Goal: Information Seeking & Learning: Learn about a topic

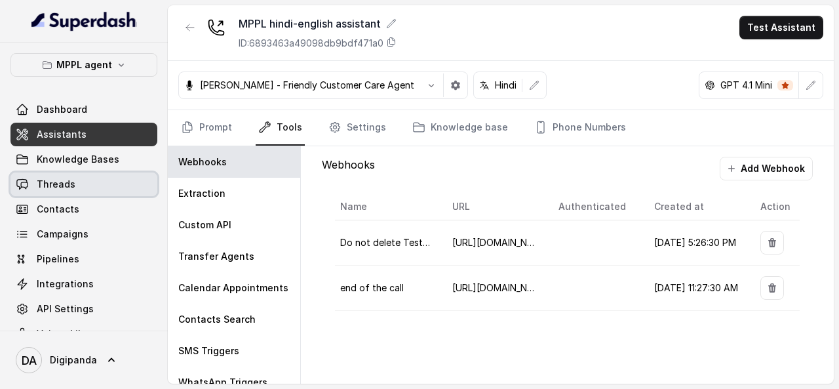
click at [88, 190] on link "Threads" at bounding box center [83, 184] width 147 height 24
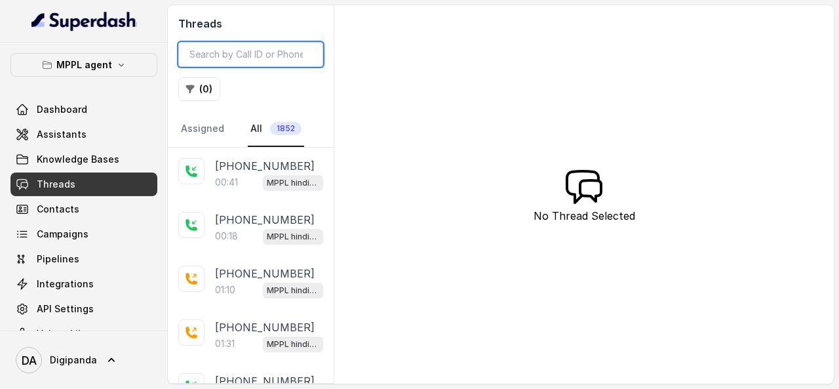
click at [287, 60] on input "search" at bounding box center [250, 54] width 145 height 25
click at [273, 63] on input "search" at bounding box center [250, 54] width 145 height 25
click at [201, 87] on button "( 0 )" at bounding box center [199, 89] width 42 height 24
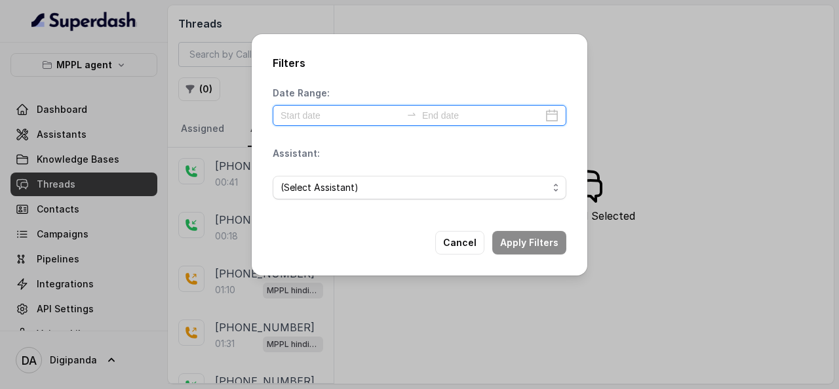
click at [378, 115] on input at bounding box center [341, 115] width 121 height 14
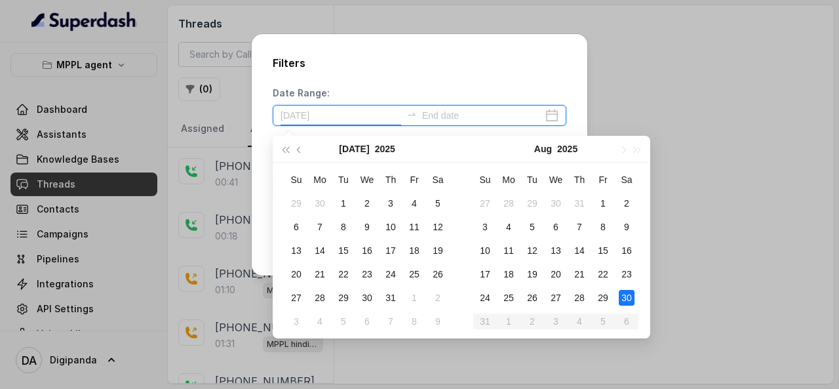
type input "2025-08-30"
click at [629, 293] on div "30" at bounding box center [627, 298] width 16 height 16
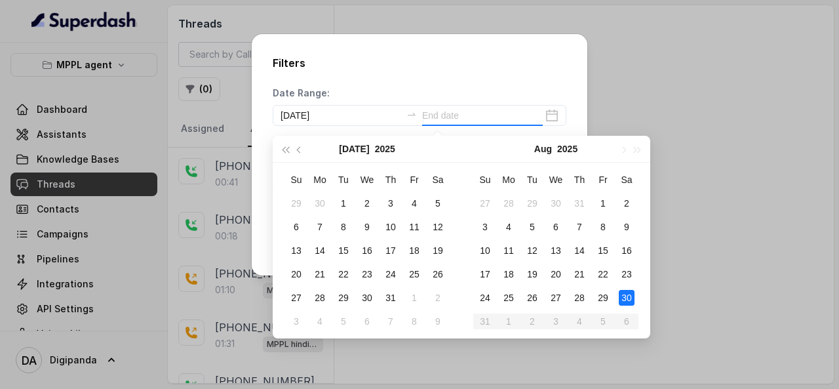
click at [629, 293] on div "30" at bounding box center [627, 298] width 16 height 16
type input "2025-08-30"
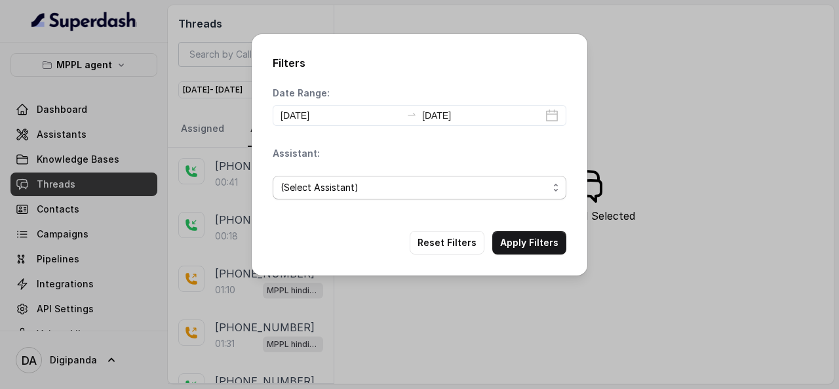
click at [353, 182] on span "(Select Assistant)" at bounding box center [415, 188] width 268 height 16
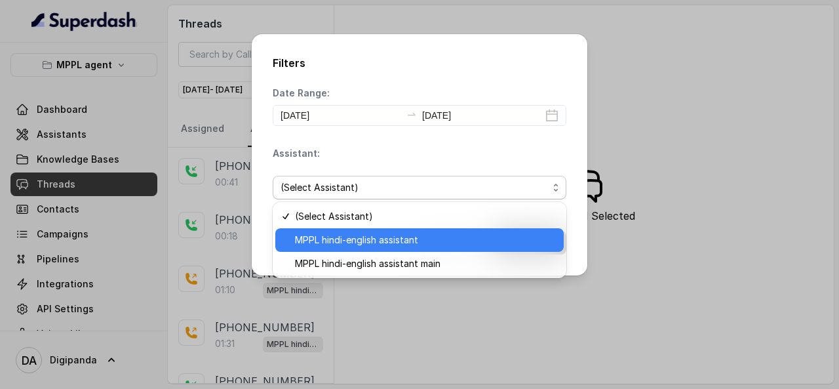
click at [352, 235] on span "MPPL hindi-english assistant" at bounding box center [425, 240] width 261 height 16
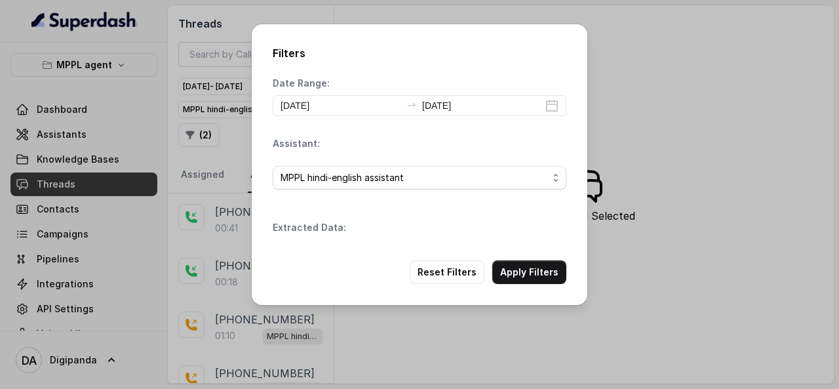
drag, startPoint x: 521, startPoint y: 241, endPoint x: 521, endPoint y: 256, distance: 15.7
click at [521, 256] on div "Filters Date Range: 2025-08-30 2025-08-30 Assistant: MPPL hindi-english assista…" at bounding box center [420, 164] width 336 height 281
click at [518, 271] on button "Apply Filters" at bounding box center [529, 272] width 74 height 24
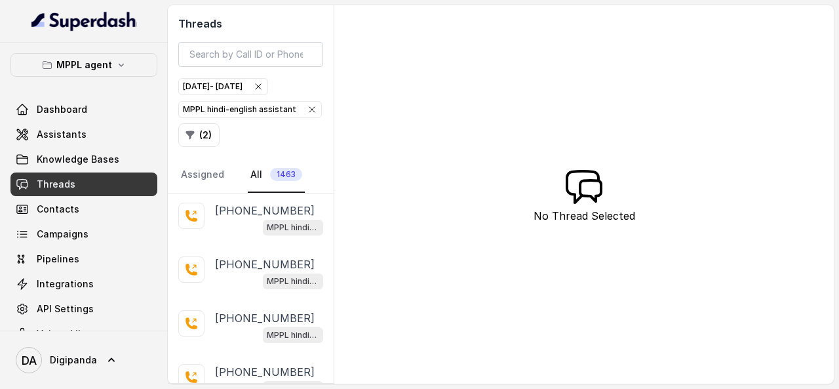
scroll to position [2511, 0]
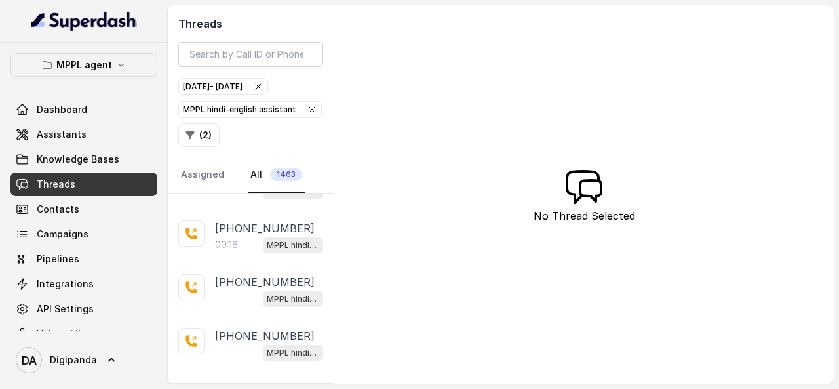
click at [251, 382] on p "Load more conversations" at bounding box center [251, 390] width 129 height 16
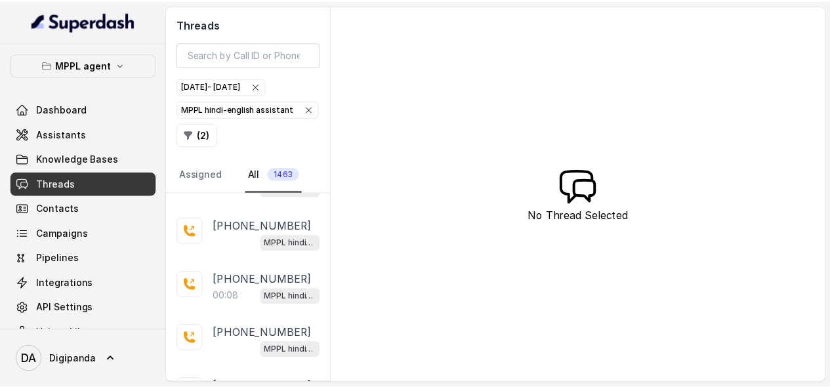
scroll to position [5178, 0]
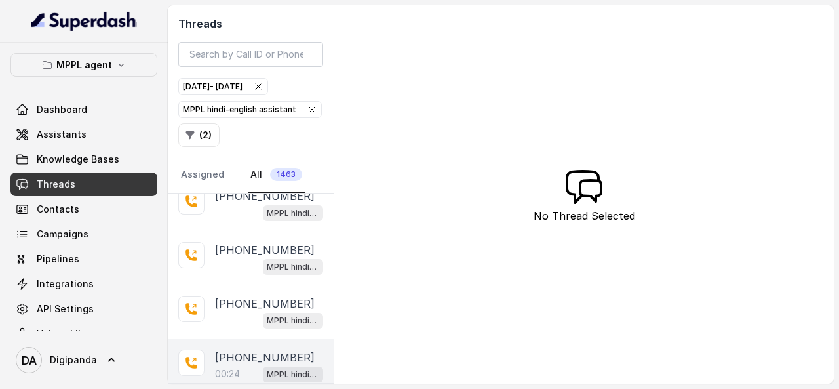
click at [230, 367] on p "00:24" at bounding box center [227, 373] width 25 height 13
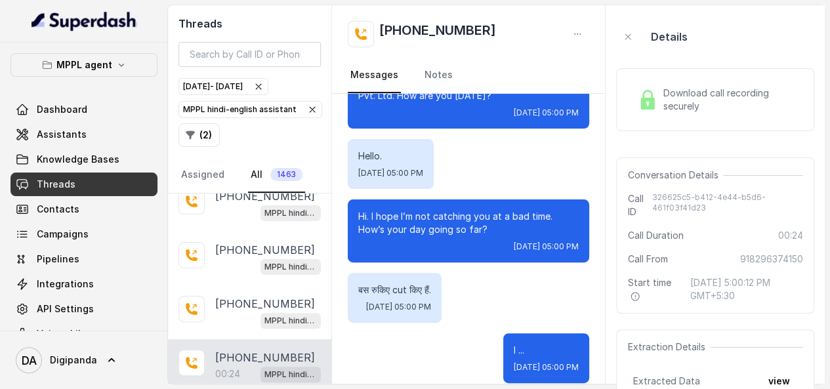
scroll to position [163, 0]
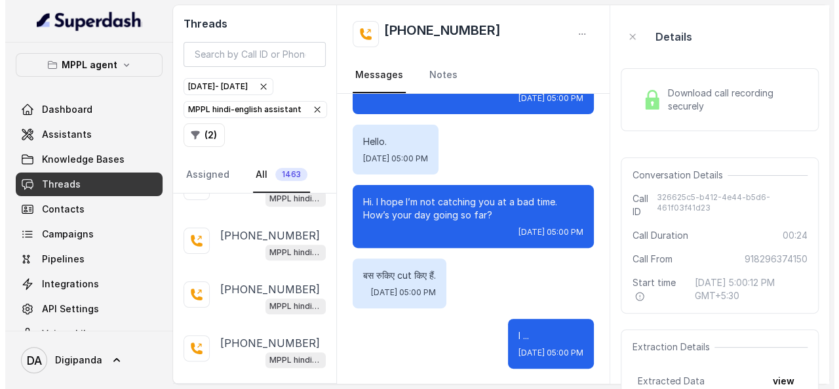
scroll to position [7844, 0]
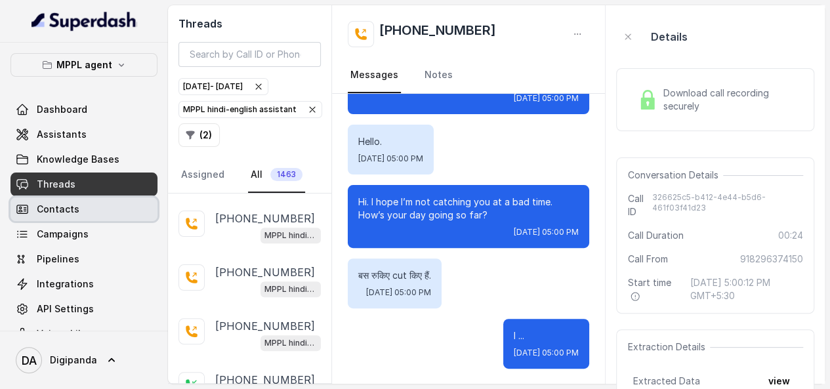
click at [71, 205] on span "Contacts" at bounding box center [58, 209] width 43 height 13
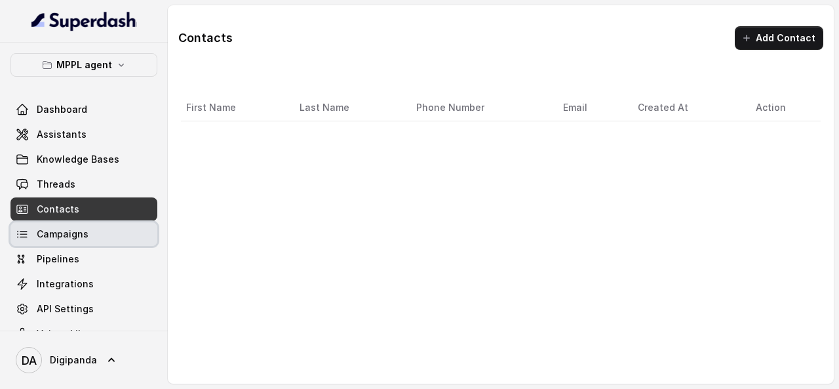
click at [97, 243] on link "Campaigns" at bounding box center [83, 234] width 147 height 24
click at [80, 231] on span "Campaigns" at bounding box center [63, 234] width 52 height 13
click at [123, 66] on button "MPPL agent" at bounding box center [83, 65] width 147 height 24
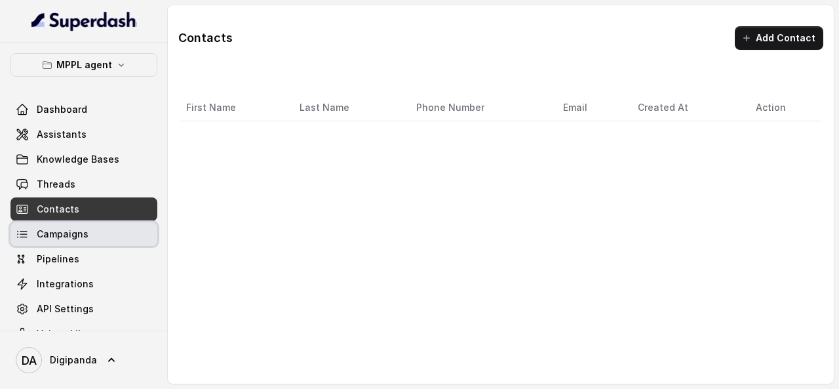
click at [123, 66] on button "MPPL agent" at bounding box center [83, 65] width 147 height 24
click at [82, 60] on p "MPPL agent" at bounding box center [84, 65] width 56 height 16
click at [127, 68] on button "MPPL agent" at bounding box center [83, 65] width 147 height 24
click at [108, 66] on button "MPPL agent" at bounding box center [83, 65] width 147 height 24
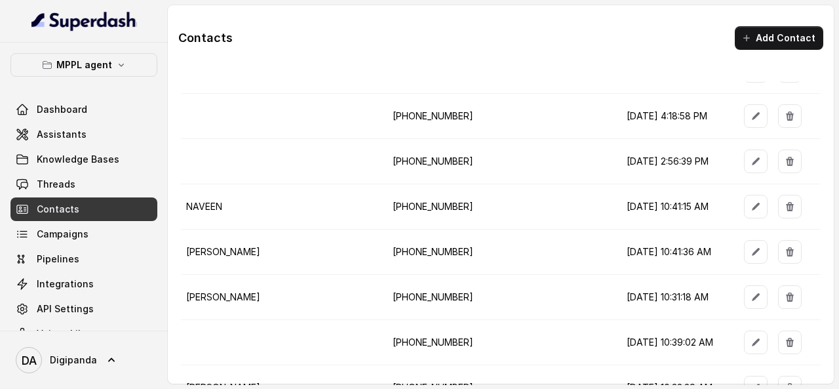
scroll to position [3620, 0]
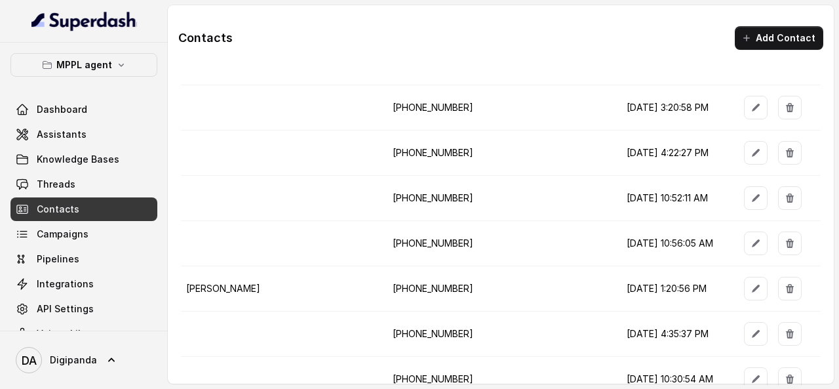
scroll to position [10405, 0]
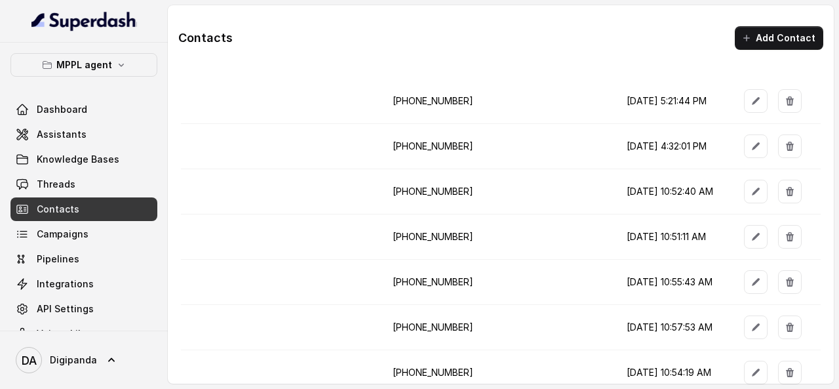
click at [387, 44] on div "Contacts Add Contact First Name Last Name Phone Number Email Created At Action …" at bounding box center [501, 194] width 666 height 357
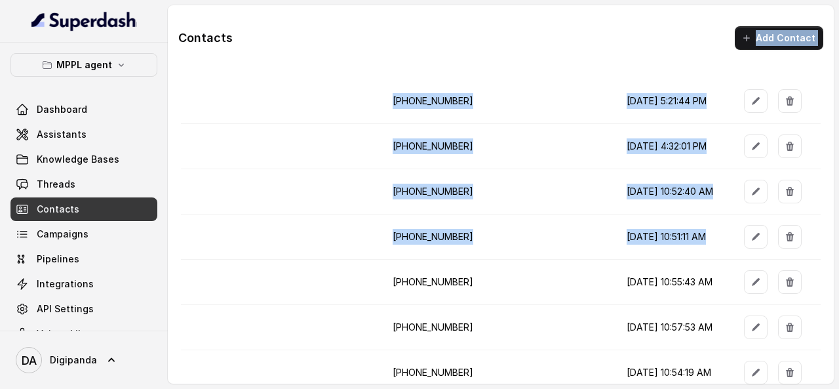
scroll to position [9142, 0]
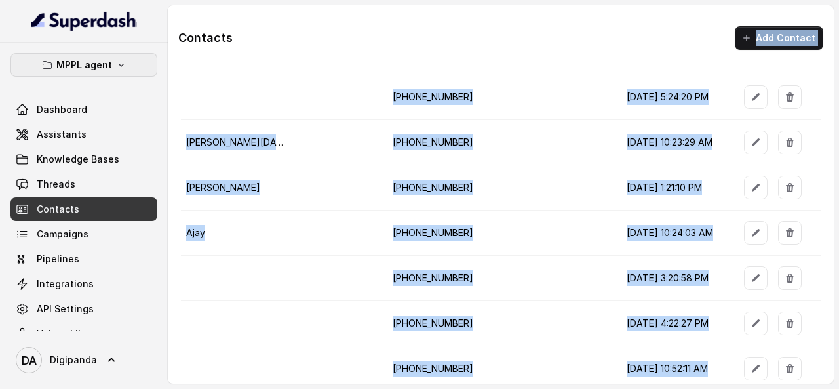
click at [60, 57] on p "MPPL agent" at bounding box center [84, 65] width 56 height 16
click at [102, 64] on p "MPPL agent" at bounding box center [84, 65] width 56 height 16
click at [102, 69] on p "MPPL agent" at bounding box center [84, 65] width 56 height 16
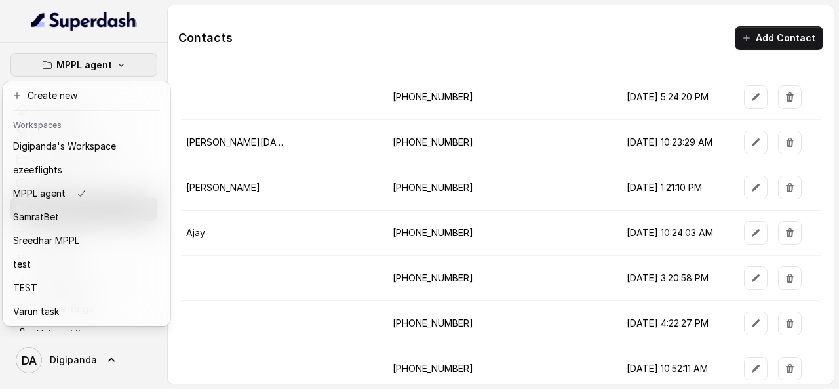
click at [102, 69] on p "MPPL agent" at bounding box center [84, 65] width 56 height 16
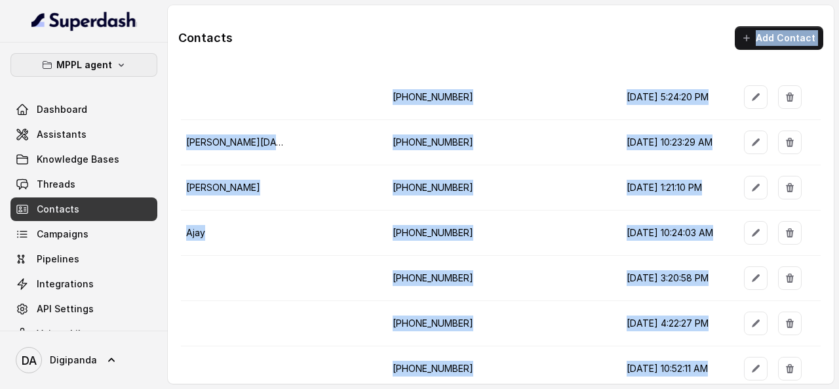
click at [109, 57] on button "MPPL agent" at bounding box center [83, 65] width 147 height 24
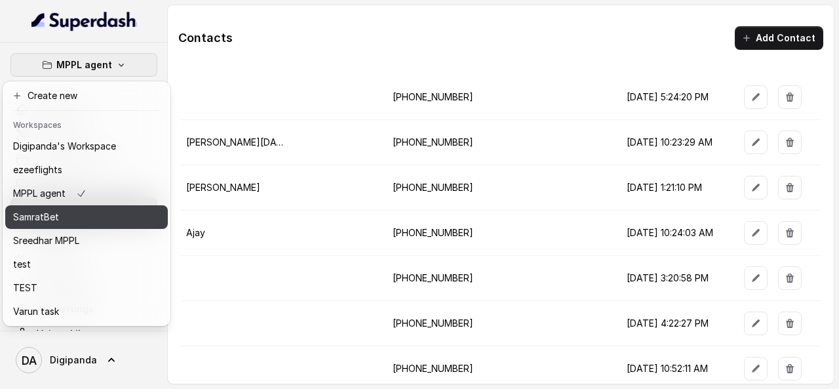
click at [47, 212] on p "SamratBet" at bounding box center [36, 217] width 46 height 16
click at [45, 216] on p "SamratBet" at bounding box center [36, 217] width 46 height 16
click at [68, 212] on div "SamratBet" at bounding box center [64, 217] width 103 height 16
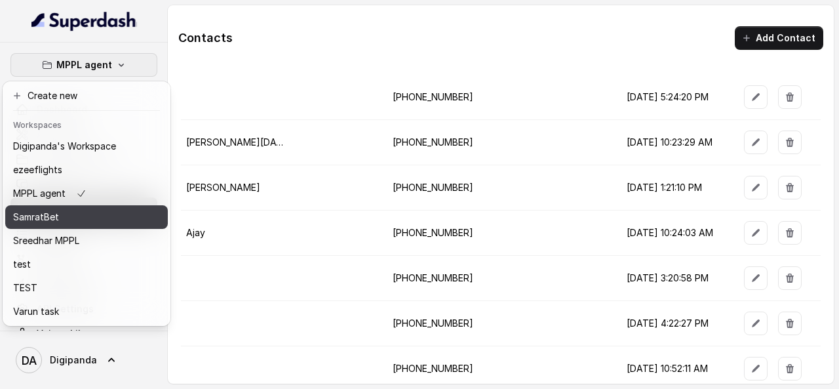
click at [68, 212] on div "SamratBet" at bounding box center [64, 217] width 103 height 16
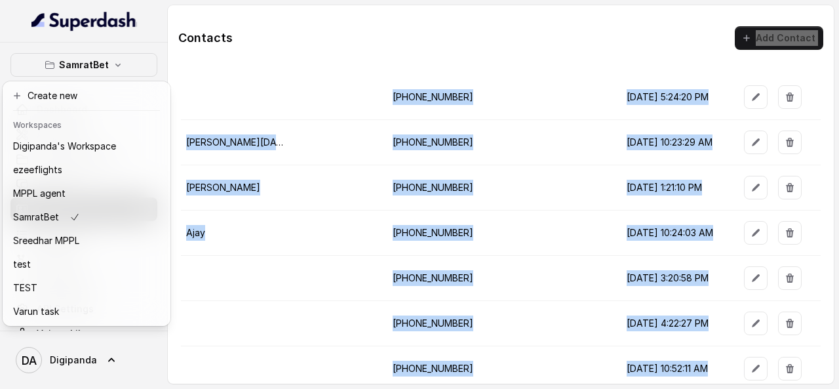
click at [213, 301] on td at bounding box center [239, 323] width 117 height 45
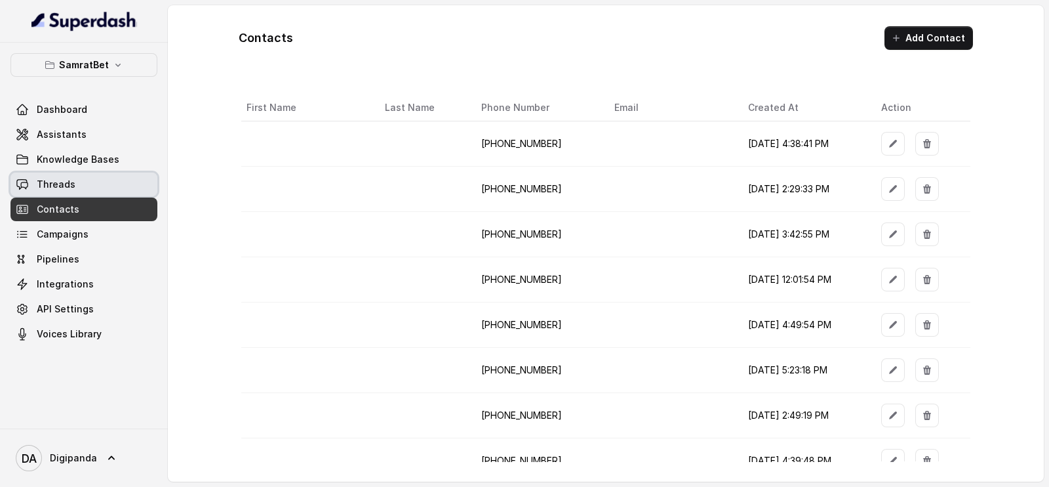
click at [92, 182] on link "Threads" at bounding box center [83, 184] width 147 height 24
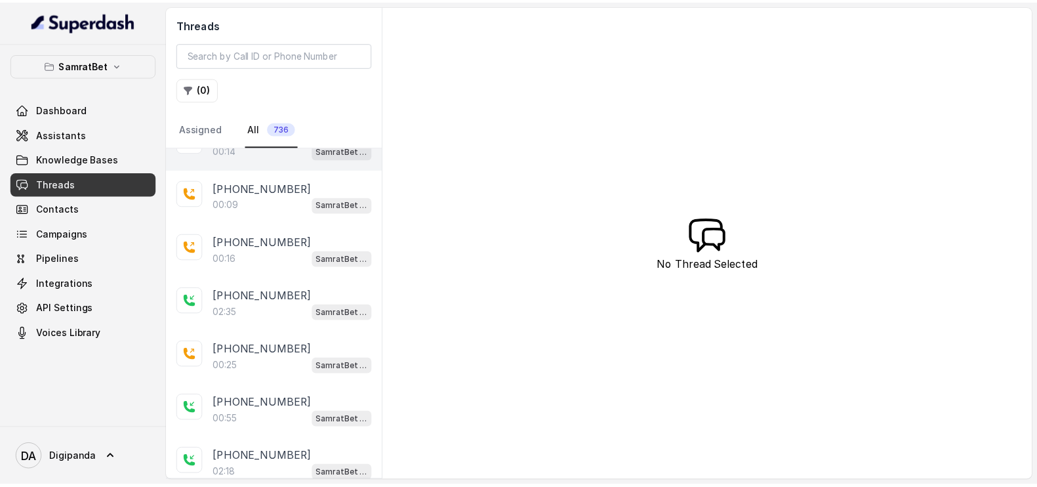
scroll to position [361, 0]
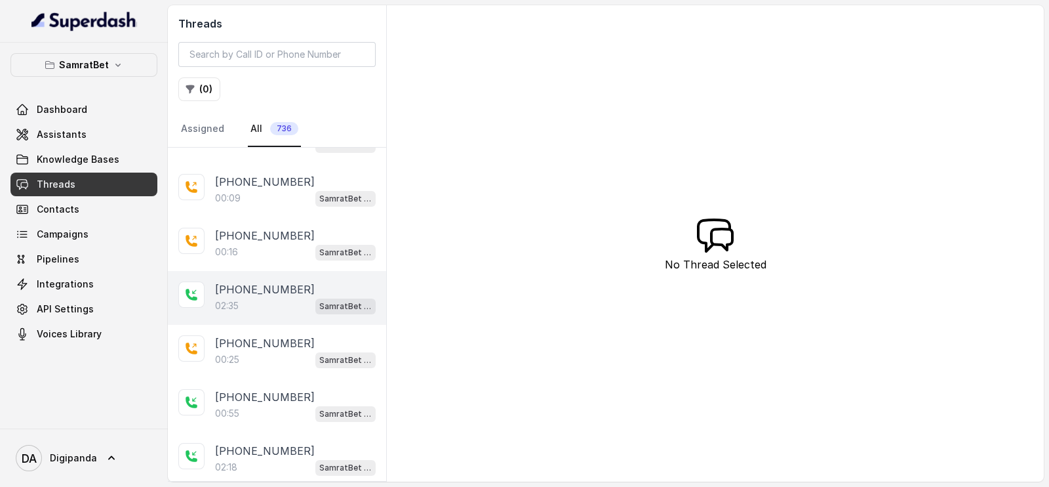
click at [266, 298] on div "02:35 SamratBet agent" at bounding box center [295, 305] width 161 height 17
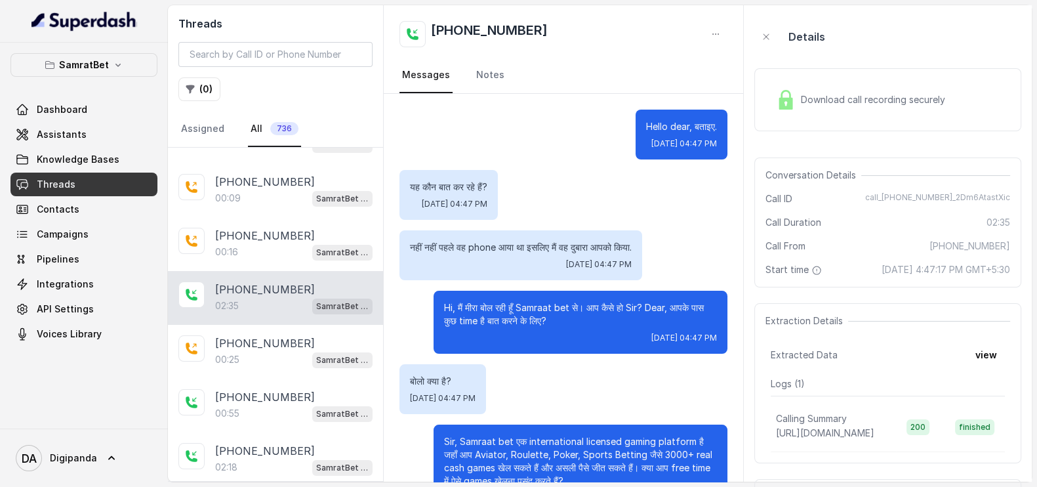
click at [544, 470] on p "Sir, Samraat bet एक international licensed gaming platform है जहाँ आप Aviator, …" at bounding box center [580, 461] width 273 height 52
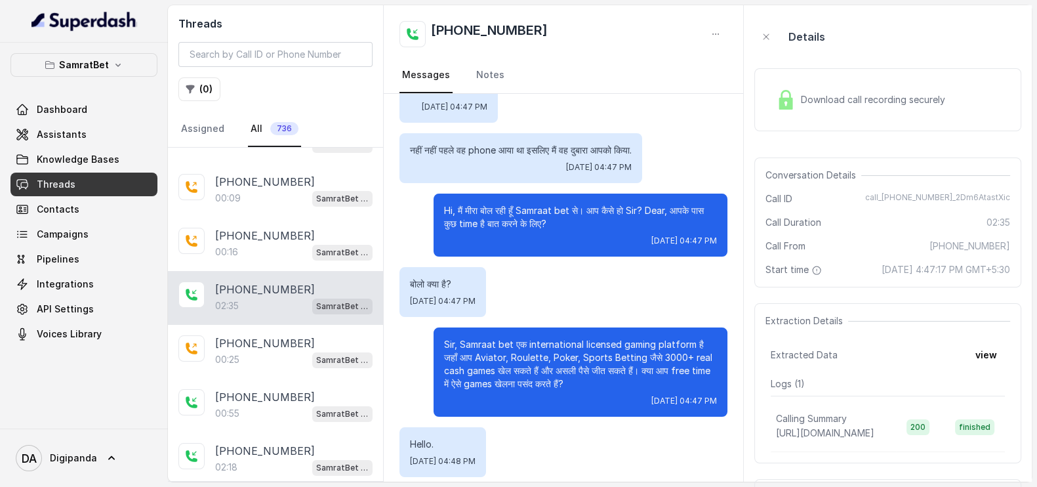
scroll to position [43, 0]
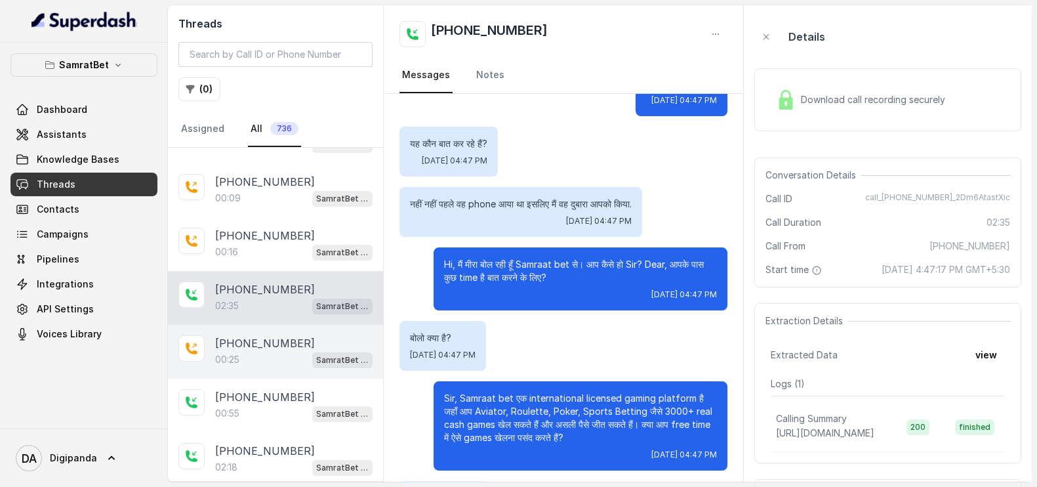
click at [292, 344] on p "[PHONE_NUMBER]" at bounding box center [265, 343] width 100 height 16
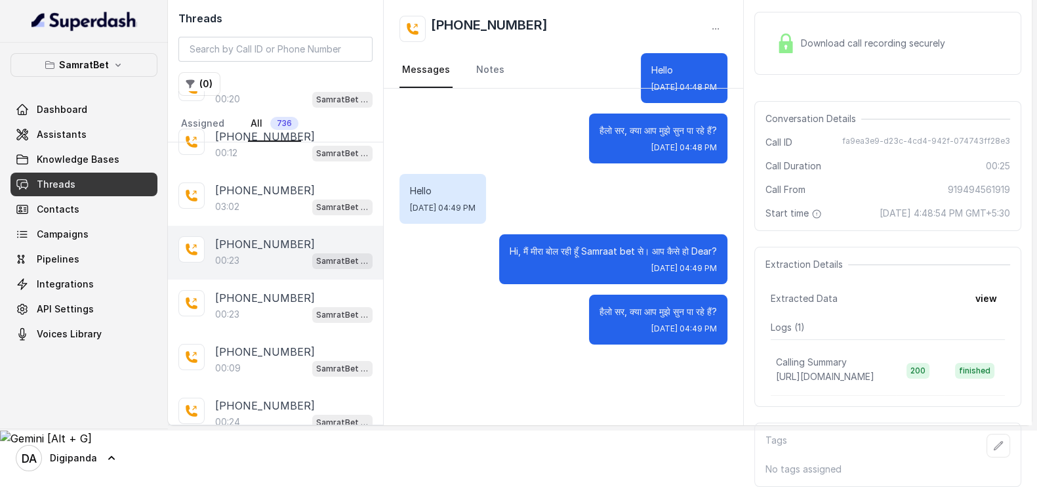
scroll to position [836, 0]
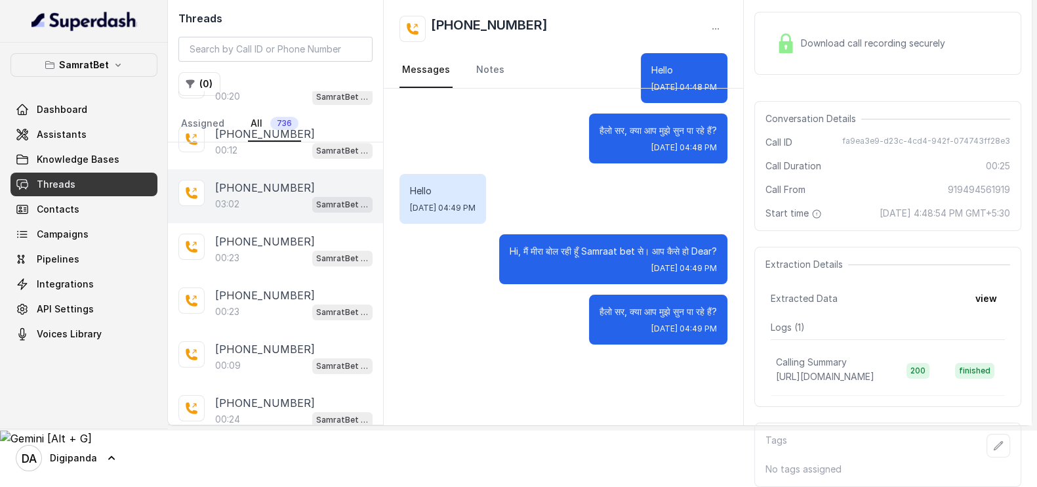
click at [282, 172] on div "[PHONE_NUMBER]:02 SamratBet agent" at bounding box center [275, 196] width 215 height 54
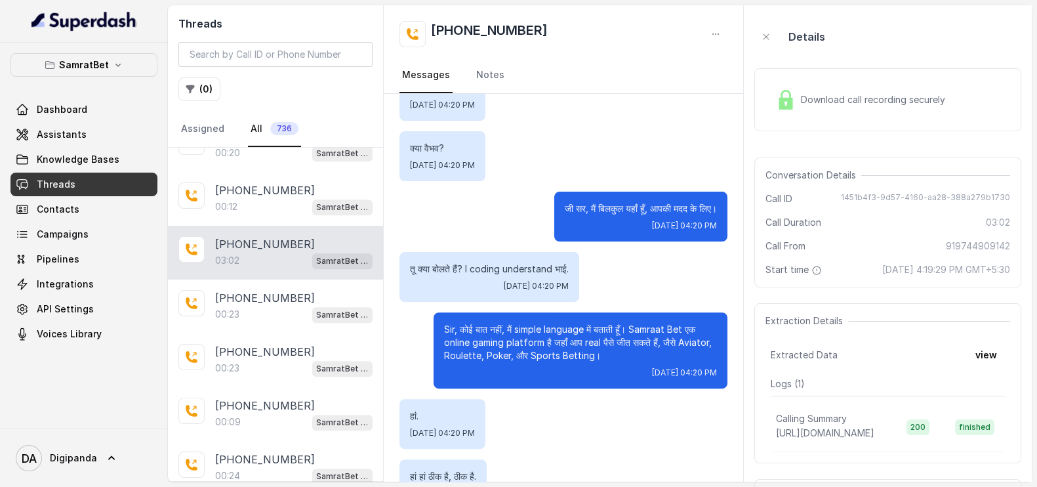
scroll to position [587, 0]
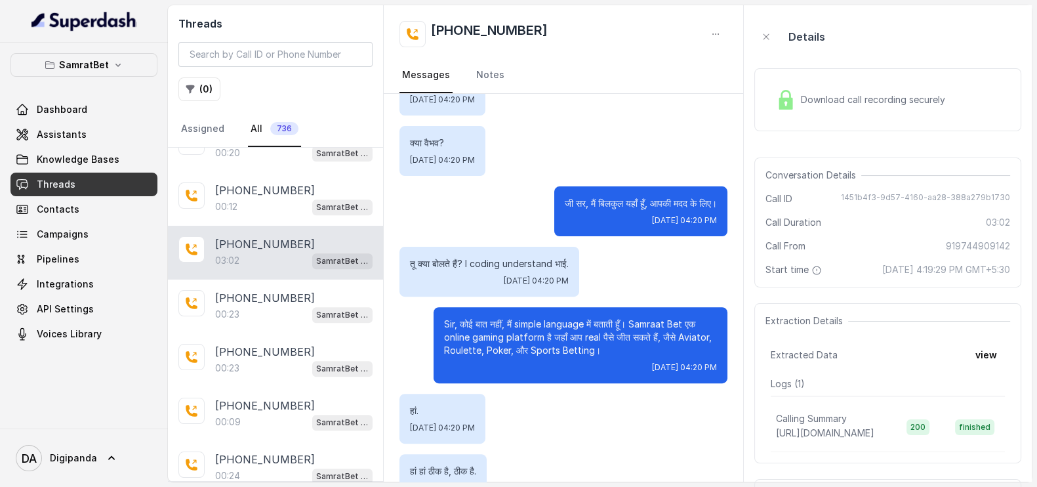
click at [837, 96] on span "Download call recording securely" at bounding box center [876, 99] width 150 height 13
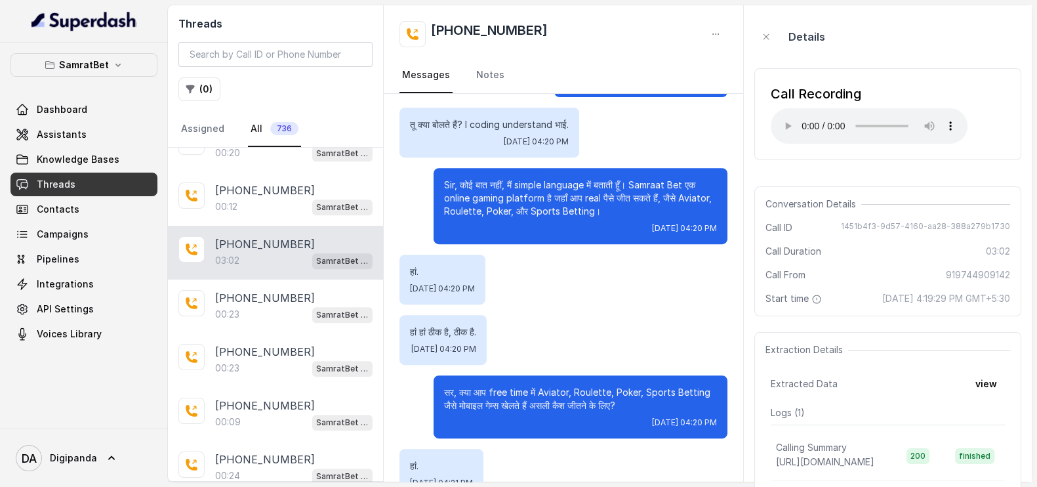
scroll to position [727, 0]
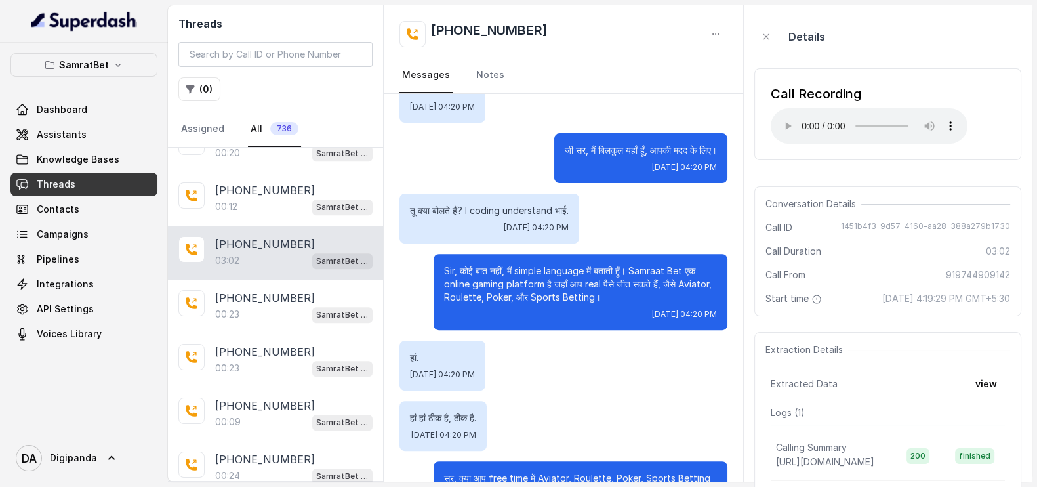
click at [572, 163] on div "Hello [DATE] 04:19 PM Hello. [DATE] 04:19 PM Hi, मैं मीरा बोल रही हूँ Samraat b…" at bounding box center [563, 305] width 359 height 1702
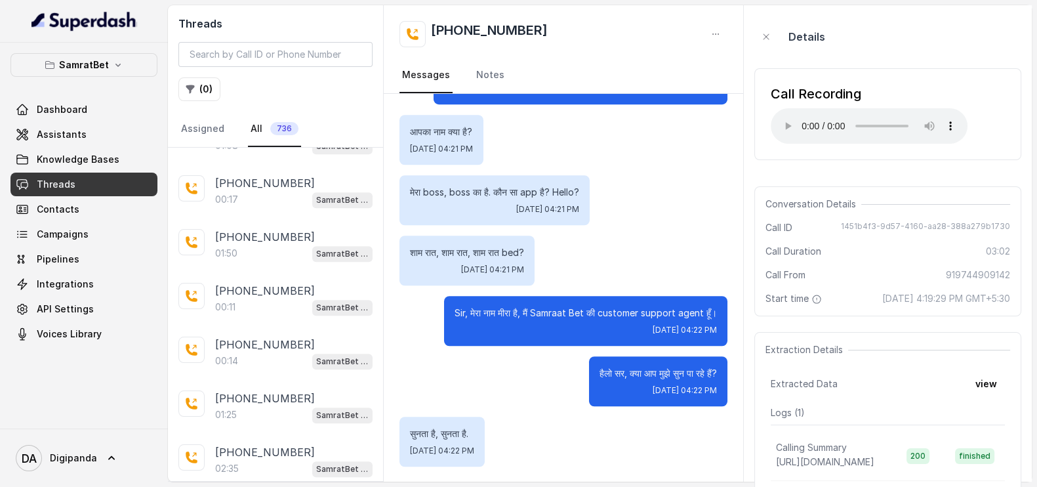
scroll to position [1759, 0]
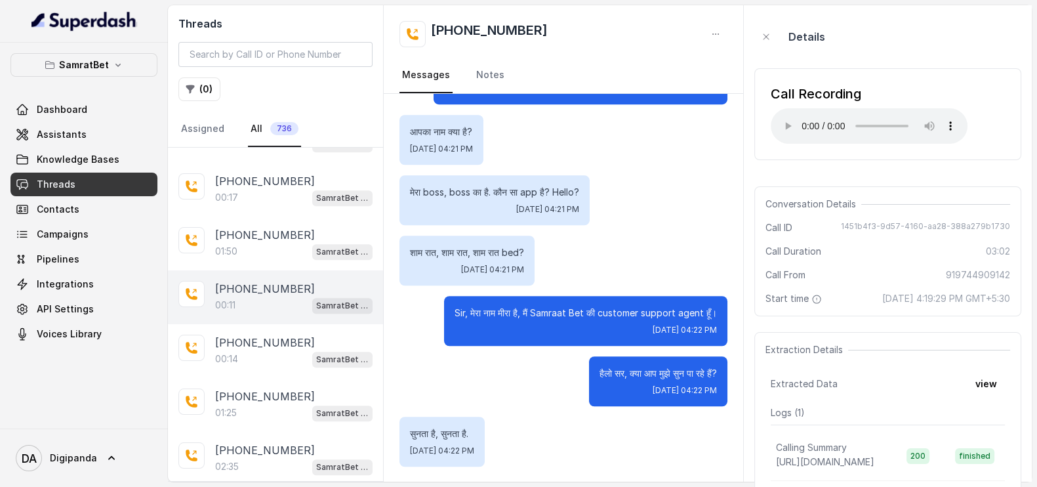
drag, startPoint x: 270, startPoint y: 338, endPoint x: 265, endPoint y: 266, distance: 71.6
click at [269, 350] on div "00:14 SamratBet agent" at bounding box center [293, 358] width 157 height 17
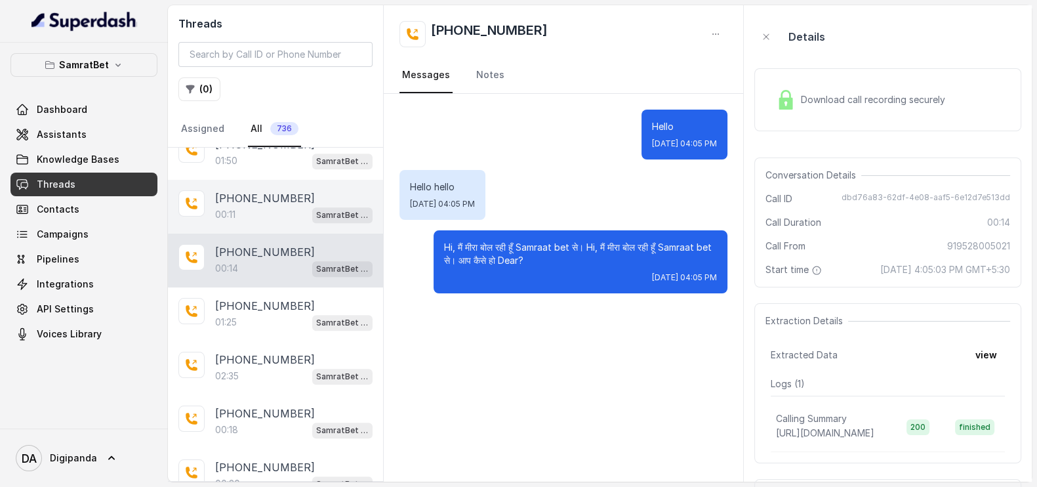
scroll to position [1858, 0]
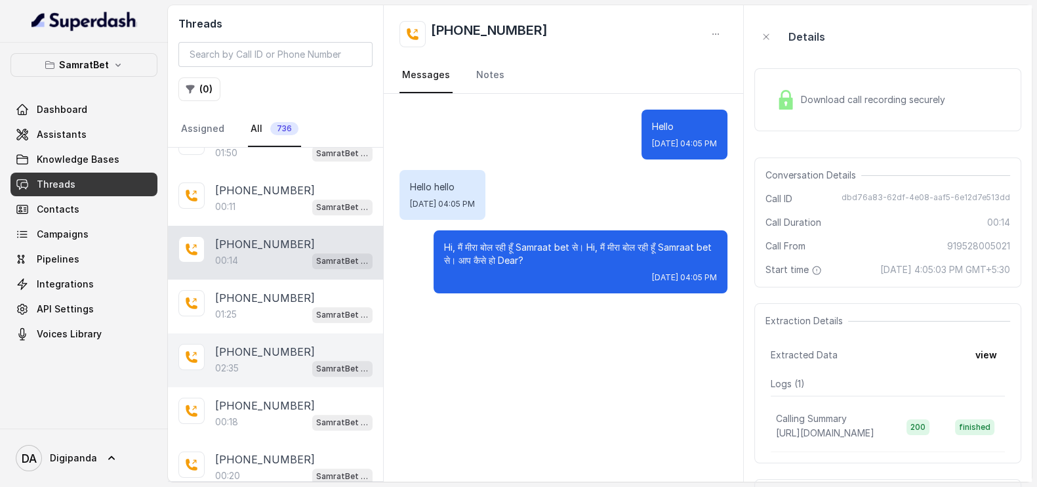
click at [254, 344] on p "[PHONE_NUMBER]" at bounding box center [265, 352] width 100 height 16
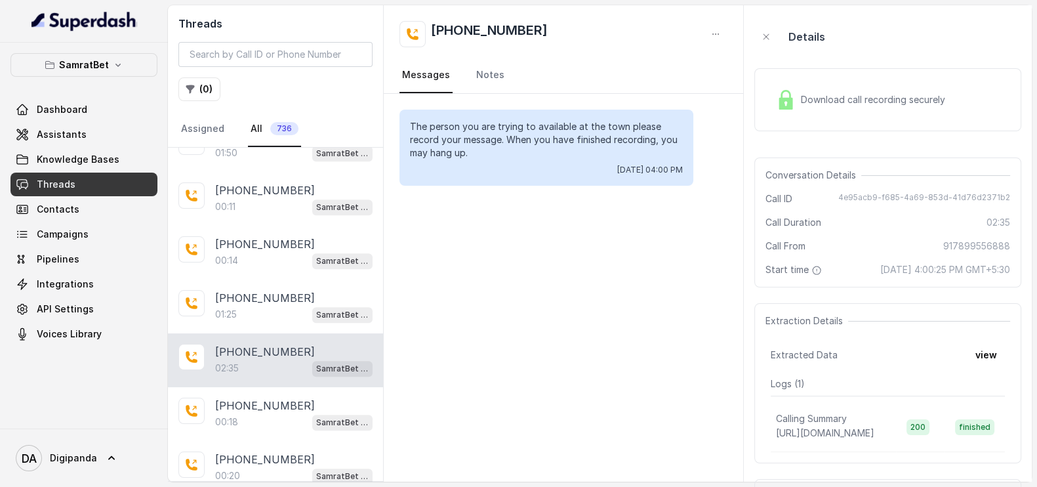
click at [776, 91] on img at bounding box center [786, 100] width 20 height 20
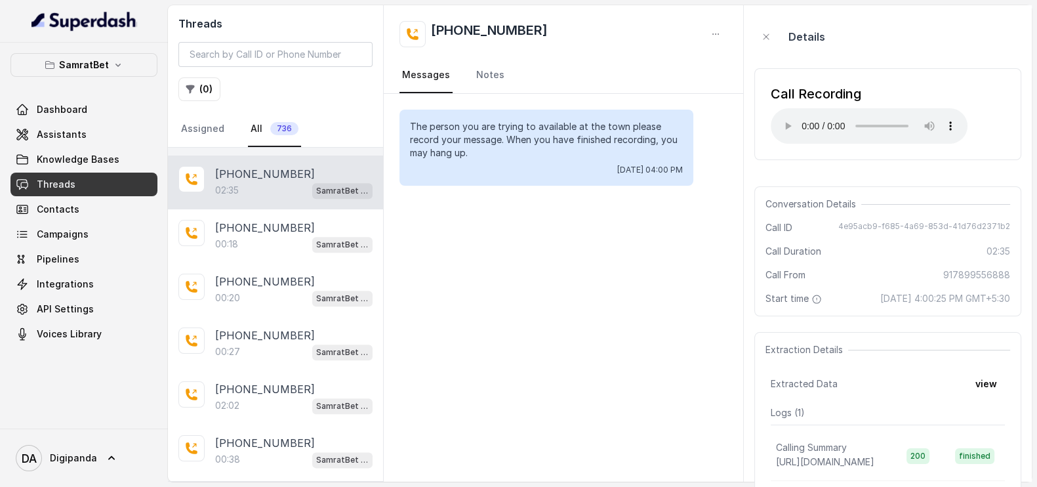
scroll to position [2038, 0]
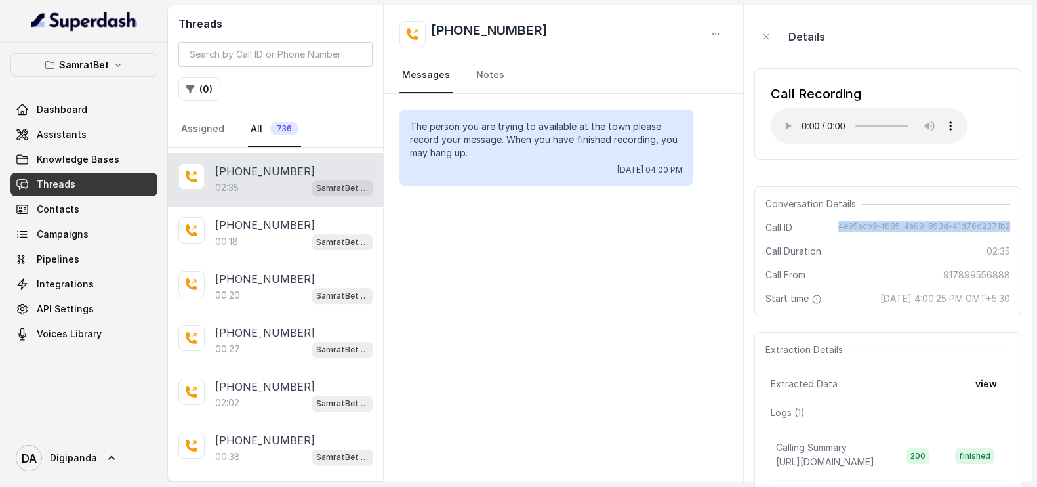
drag, startPoint x: 849, startPoint y: 228, endPoint x: 1010, endPoint y: 228, distance: 161.3
click at [1010, 228] on span "4e95acb9-f685-4a69-853d-41d76d2371b2" at bounding box center [924, 227] width 172 height 13
copy span "4e95acb9-f685-4a69-853d-41d76d2371b2"
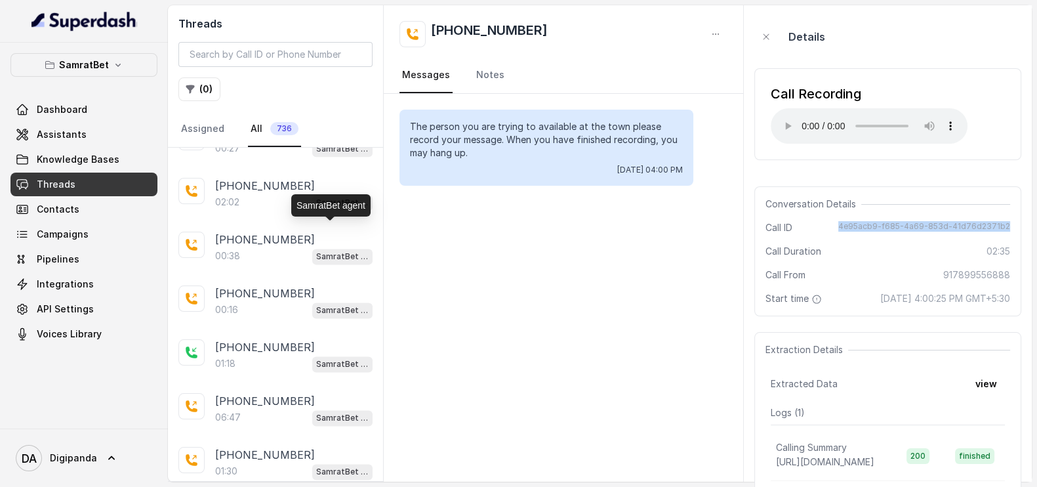
scroll to position [2257, 0]
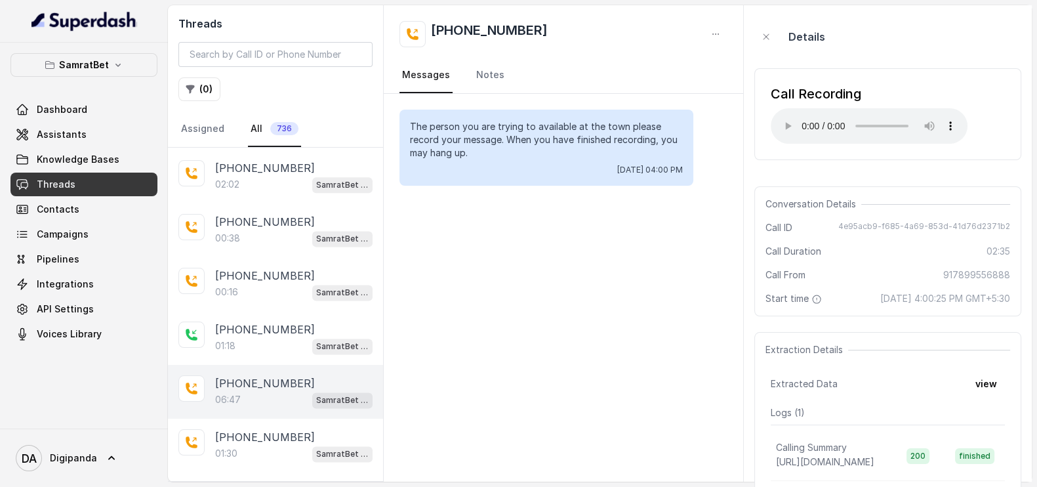
click at [247, 375] on p "[PHONE_NUMBER]" at bounding box center [265, 383] width 100 height 16
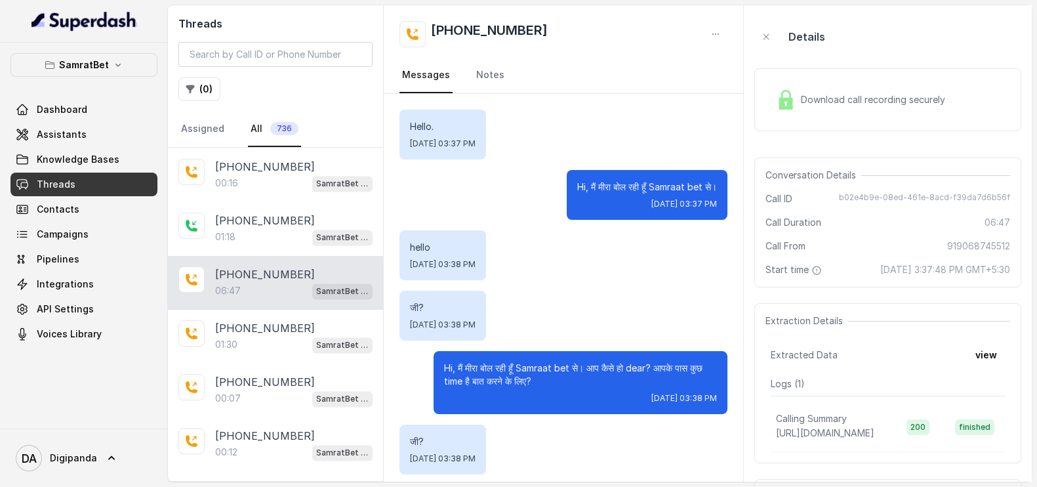
scroll to position [2368, 0]
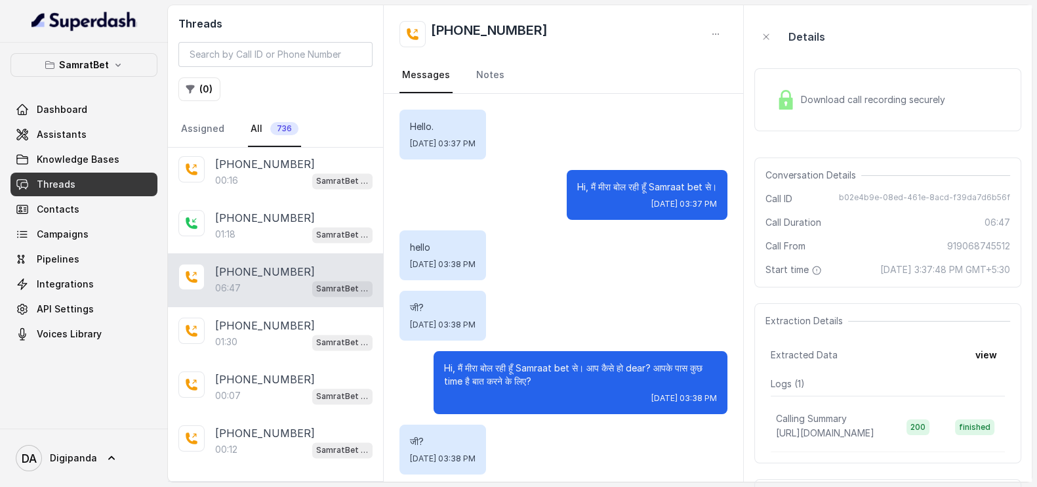
click at [264, 479] on p "Load more conversations" at bounding box center [275, 487] width 129 height 16
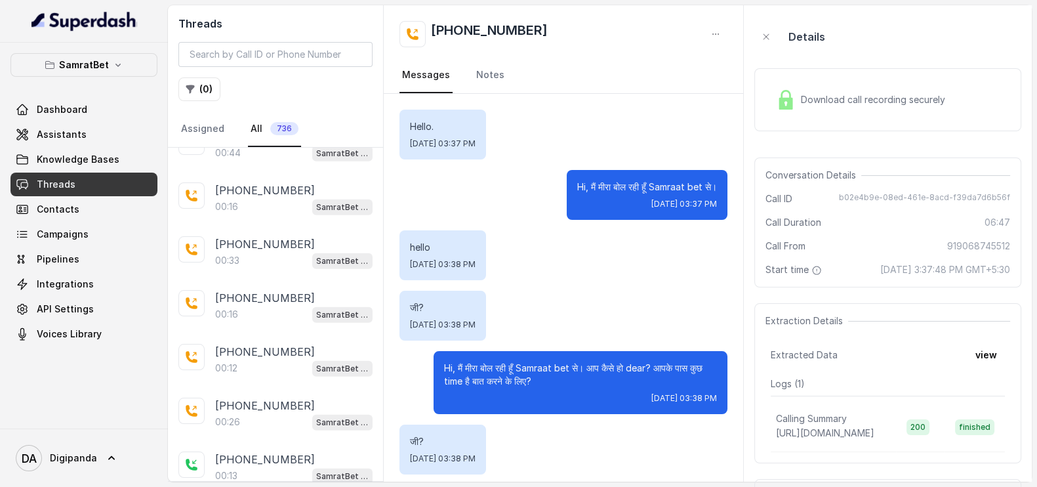
scroll to position [5034, 0]
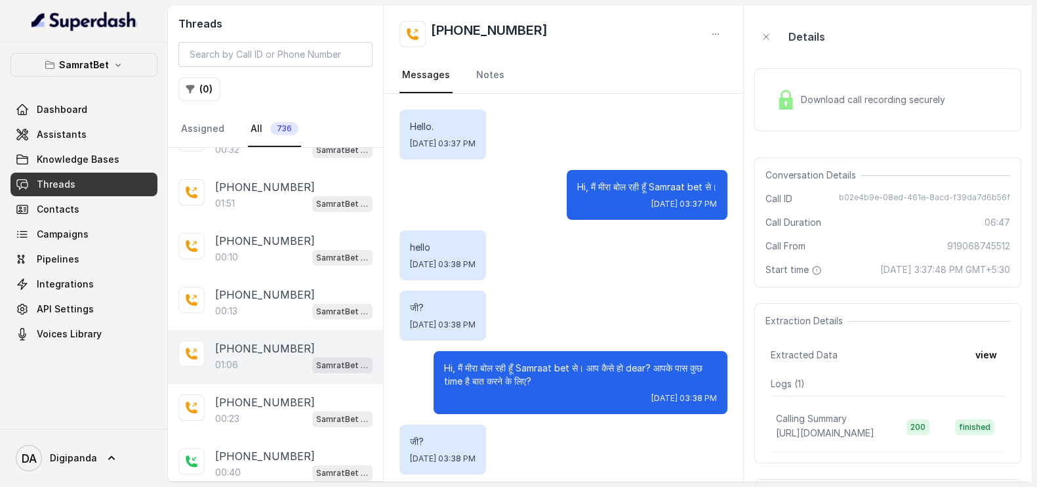
click at [311, 340] on div "[PHONE_NUMBER]" at bounding box center [293, 348] width 157 height 16
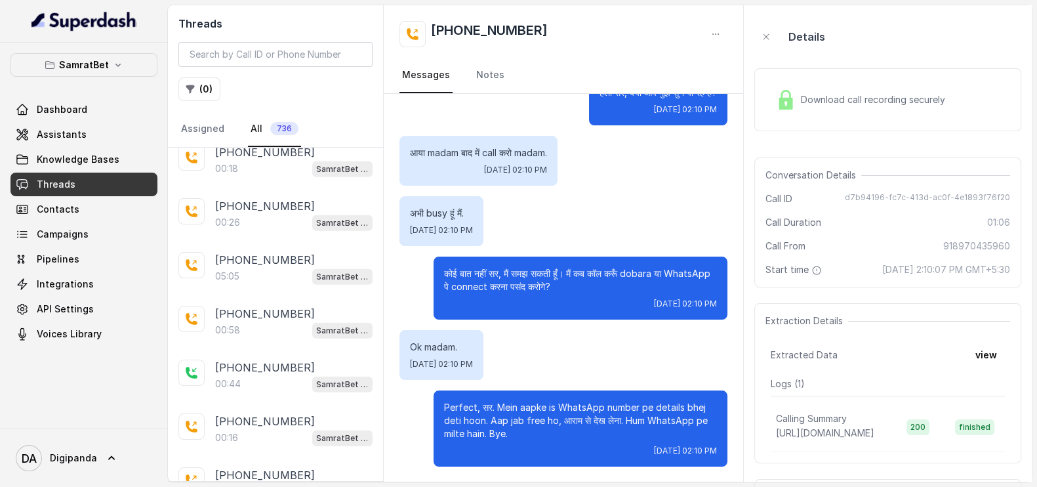
scroll to position [4259, 0]
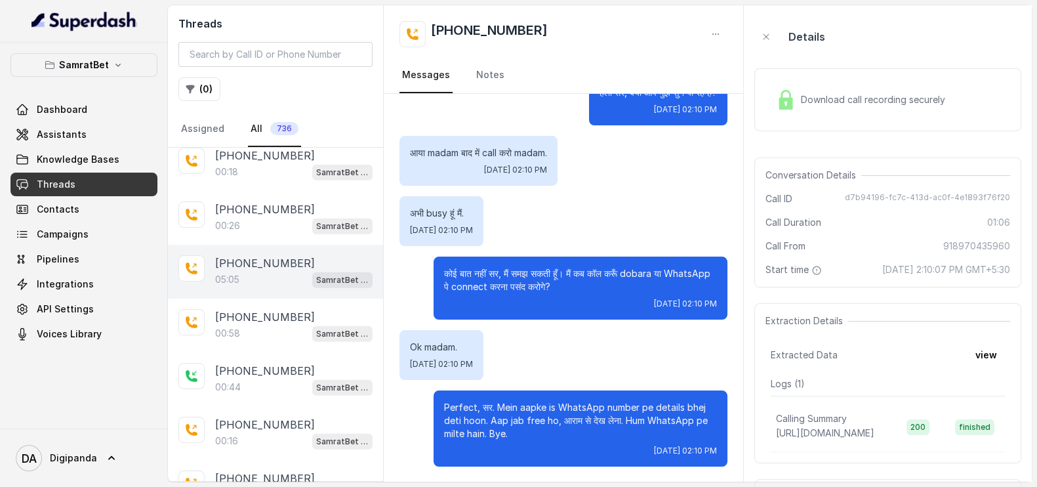
click at [264, 255] on p "[PHONE_NUMBER]" at bounding box center [265, 263] width 100 height 16
